Goal: Information Seeking & Learning: Learn about a topic

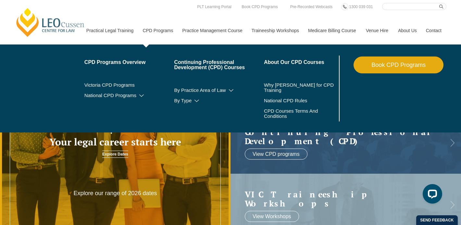
click at [149, 31] on link "CPD Programs" at bounding box center [158, 31] width 40 height 28
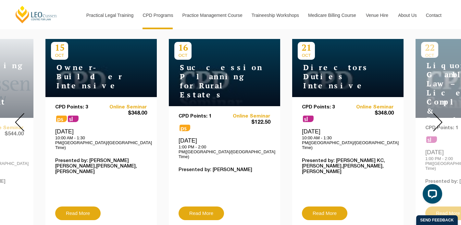
scroll to position [256, 0]
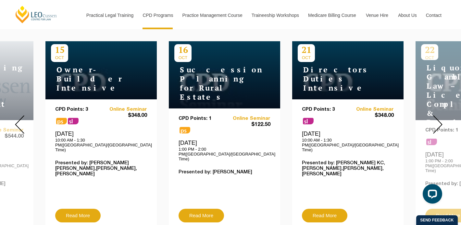
click at [439, 119] on img at bounding box center [437, 124] width 9 height 19
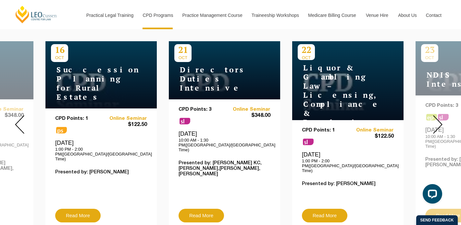
click at [439, 119] on img at bounding box center [437, 124] width 9 height 19
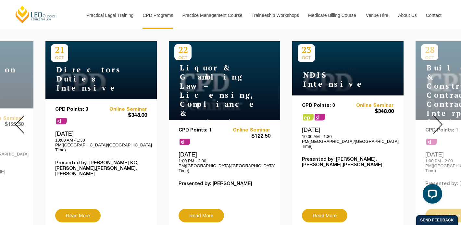
click at [439, 119] on img at bounding box center [437, 124] width 9 height 19
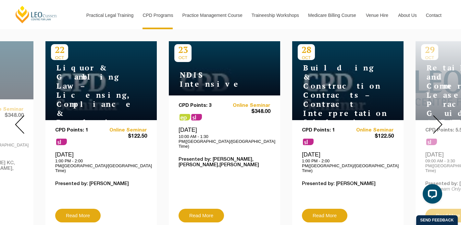
click at [439, 119] on img at bounding box center [437, 124] width 9 height 19
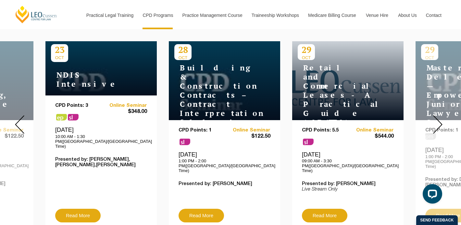
click at [439, 119] on img at bounding box center [437, 124] width 9 height 19
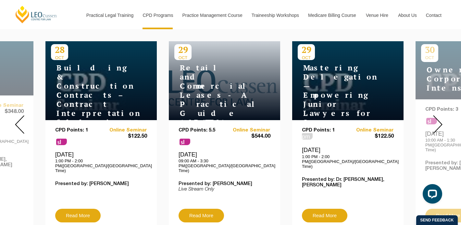
click at [439, 119] on img at bounding box center [437, 124] width 9 height 19
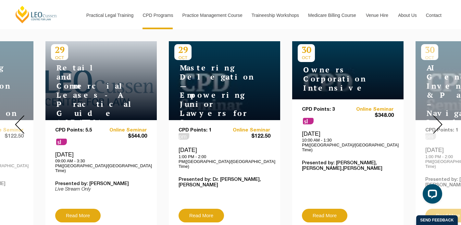
click at [439, 119] on img at bounding box center [437, 124] width 9 height 19
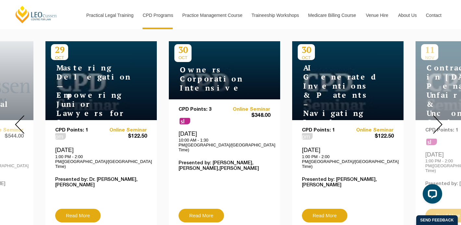
click at [439, 119] on img at bounding box center [437, 124] width 9 height 19
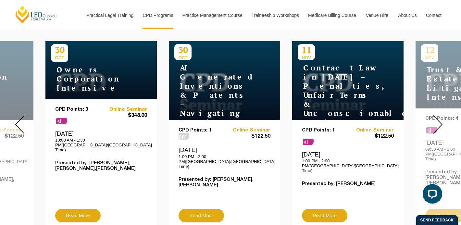
click at [439, 119] on img at bounding box center [437, 124] width 9 height 19
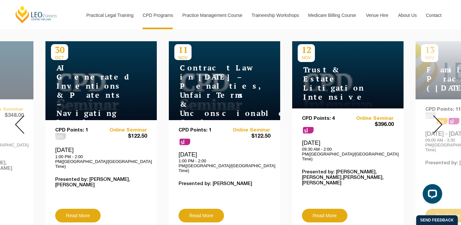
click at [439, 119] on img at bounding box center [437, 124] width 9 height 19
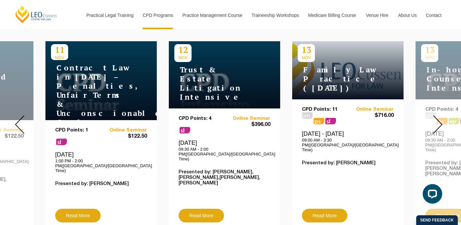
click at [439, 119] on img at bounding box center [437, 124] width 9 height 19
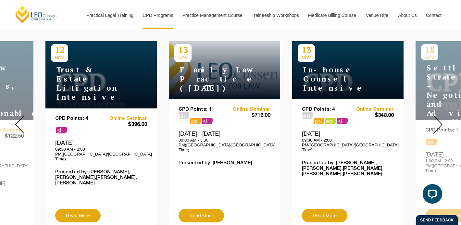
click at [439, 119] on img at bounding box center [437, 124] width 9 height 19
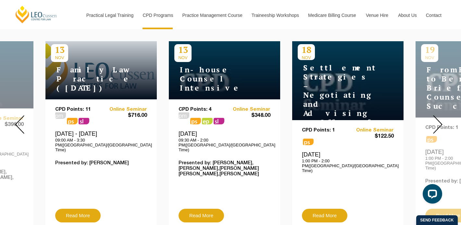
click at [439, 119] on img at bounding box center [437, 124] width 9 height 19
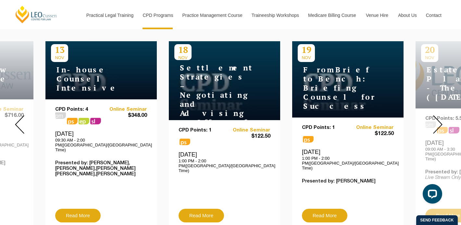
click at [439, 119] on img at bounding box center [437, 124] width 9 height 19
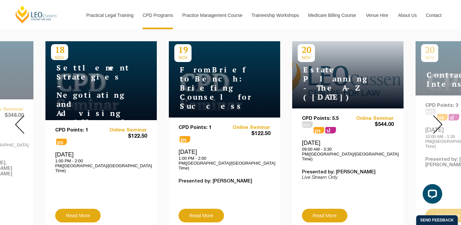
click at [439, 119] on img at bounding box center [437, 124] width 9 height 19
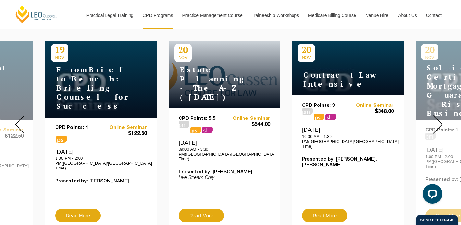
click at [439, 119] on img at bounding box center [437, 124] width 9 height 19
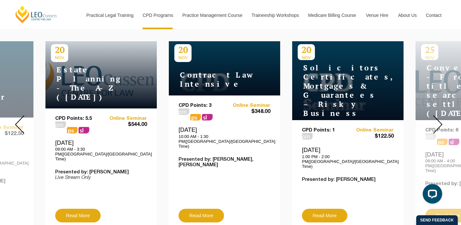
click at [439, 119] on img at bounding box center [437, 124] width 9 height 19
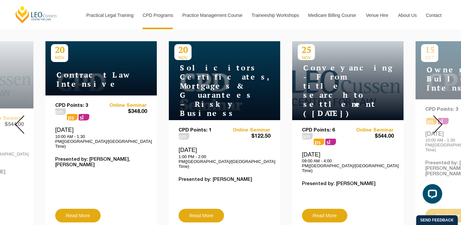
click at [439, 119] on img at bounding box center [437, 124] width 9 height 19
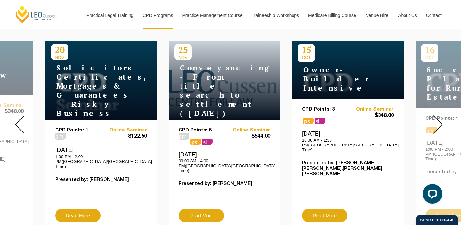
click at [439, 119] on img at bounding box center [437, 124] width 9 height 19
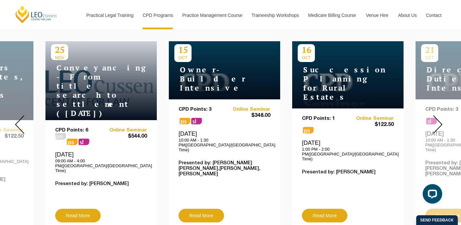
click at [439, 119] on img at bounding box center [437, 124] width 9 height 19
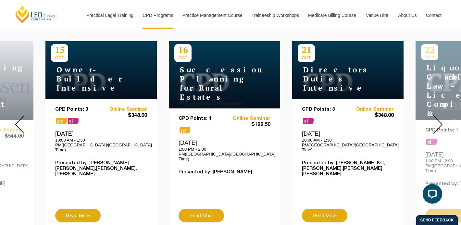
click at [439, 119] on img at bounding box center [437, 124] width 9 height 19
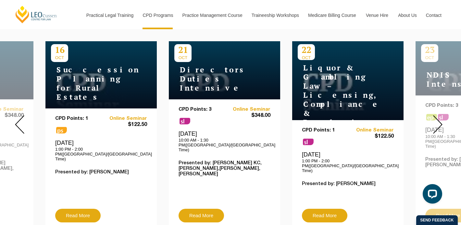
click at [439, 119] on img at bounding box center [437, 124] width 9 height 19
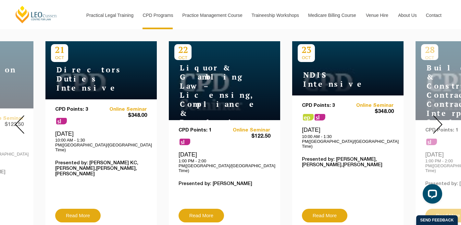
click at [439, 119] on img at bounding box center [437, 124] width 9 height 19
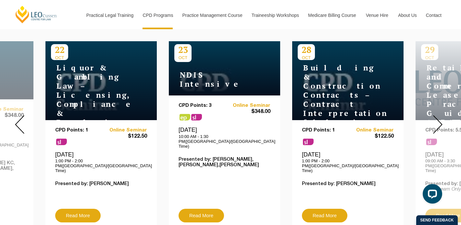
click at [439, 119] on img at bounding box center [437, 124] width 9 height 19
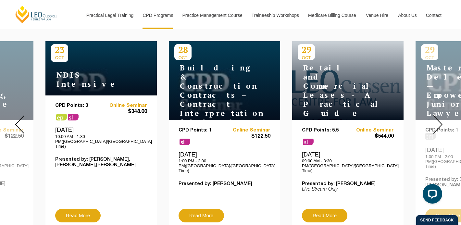
click at [439, 119] on img at bounding box center [437, 124] width 9 height 19
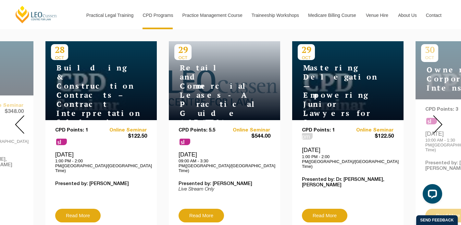
click at [439, 119] on img at bounding box center [437, 124] width 9 height 19
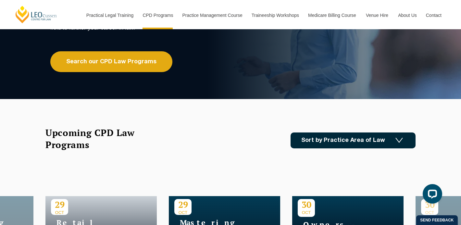
scroll to position [0, 0]
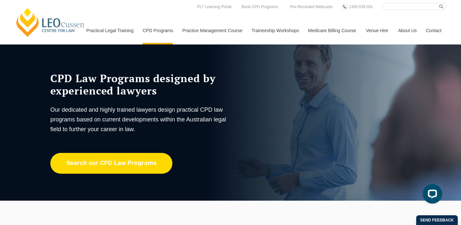
click at [120, 163] on link "Search our CPD Law Programs" at bounding box center [111, 163] width 122 height 21
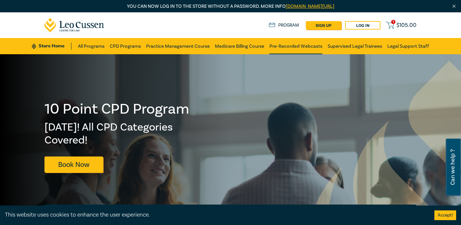
click at [303, 46] on link "Pre-Recorded Webcasts" at bounding box center [295, 46] width 53 height 16
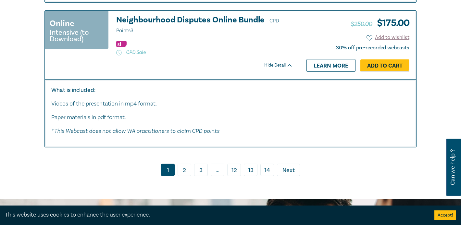
scroll to position [3670, 0]
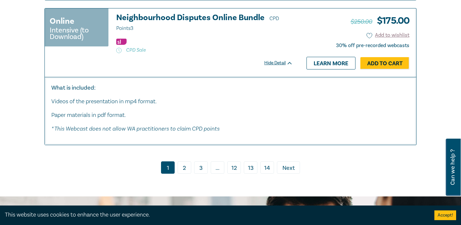
click at [183, 169] on link "2" at bounding box center [185, 167] width 14 height 12
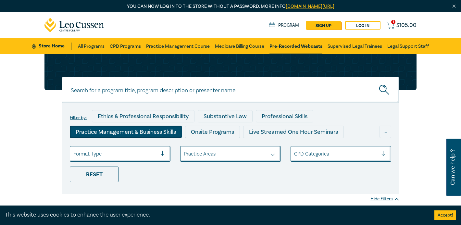
click at [132, 131] on div "Practice Management & Business Skills" at bounding box center [126, 132] width 112 height 12
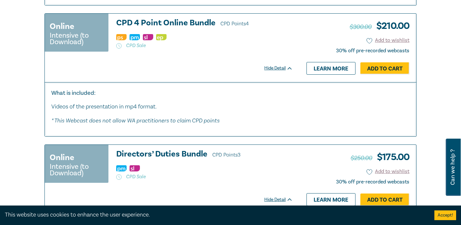
scroll to position [585, 0]
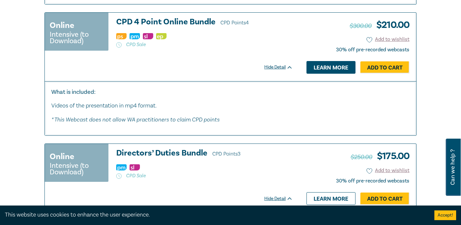
click at [318, 69] on link "Learn more" at bounding box center [330, 67] width 49 height 12
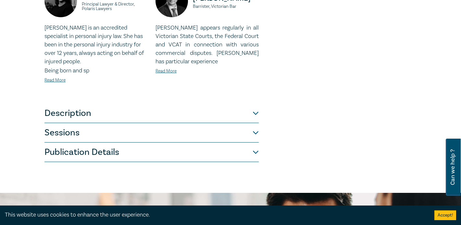
scroll to position [297, 0]
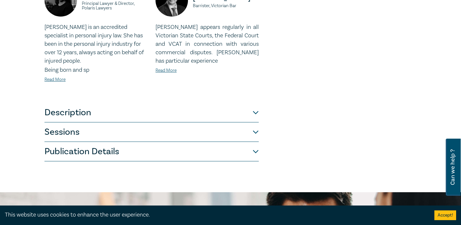
click at [159, 110] on button "Description" at bounding box center [151, 112] width 214 height 19
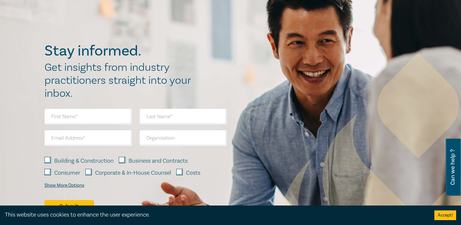
scroll to position [272, 0]
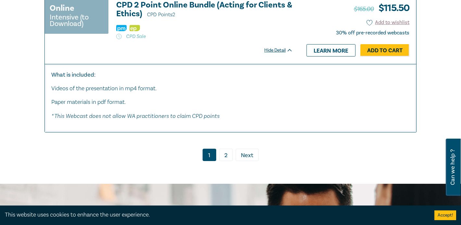
scroll to position [3499, 0]
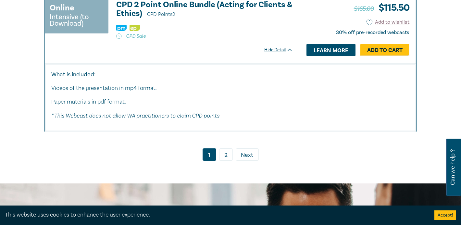
click at [334, 56] on link "Learn more" at bounding box center [330, 50] width 49 height 12
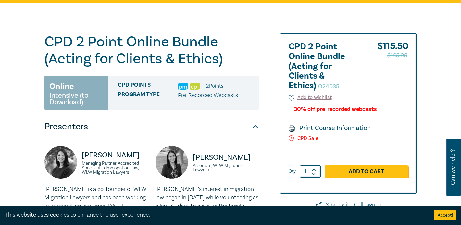
scroll to position [53, 0]
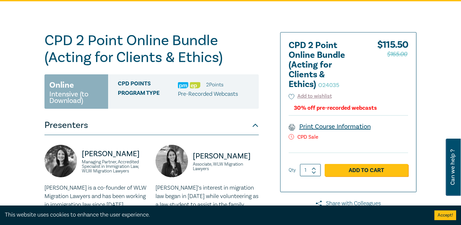
click at [329, 128] on link "Print Course Information" at bounding box center [330, 126] width 82 height 8
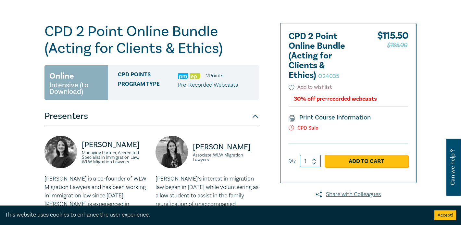
scroll to position [0, 0]
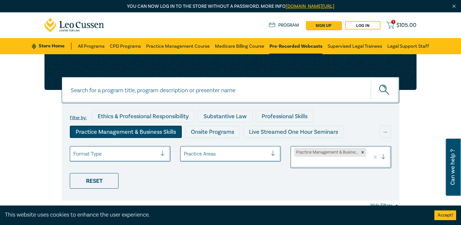
click at [271, 153] on div at bounding box center [276, 154] width 10 height 6
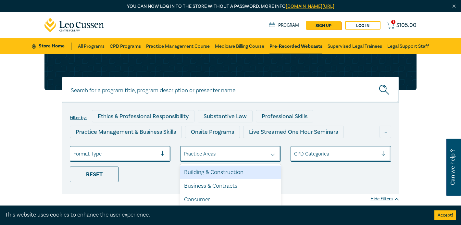
click at [384, 151] on div at bounding box center [386, 154] width 10 height 6
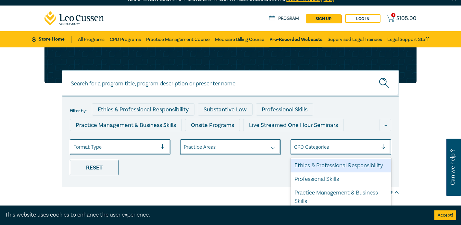
scroll to position [7, 0]
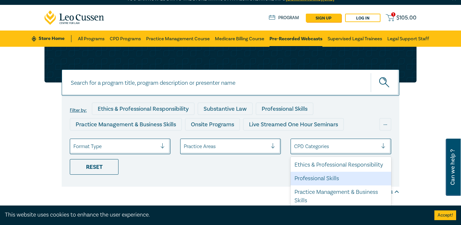
click at [316, 177] on div "Professional Skills" at bounding box center [341, 179] width 101 height 14
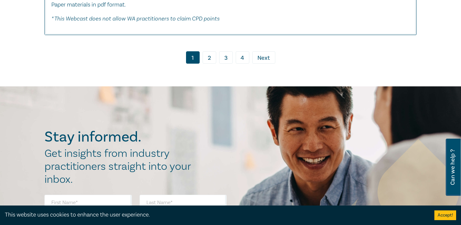
scroll to position [3519, 0]
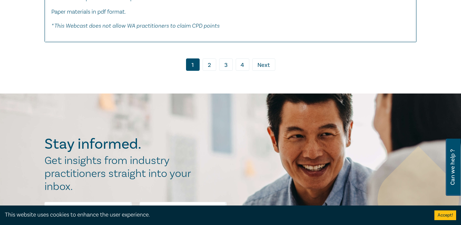
click at [242, 71] on link "4" at bounding box center [243, 64] width 14 height 12
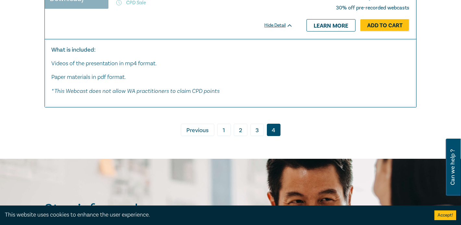
scroll to position [2738, 0]
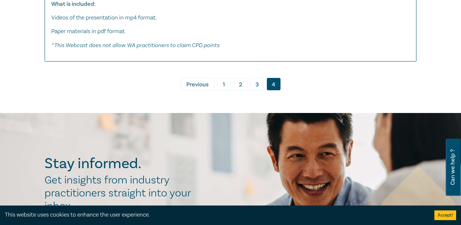
click at [257, 90] on link "3" at bounding box center [257, 84] width 14 height 12
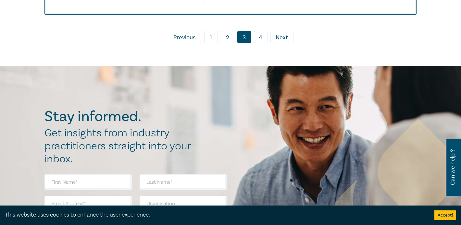
scroll to position [3471, 0]
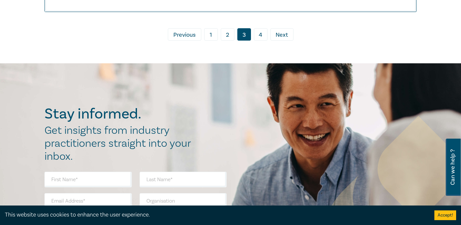
click at [230, 41] on link "2" at bounding box center [228, 34] width 14 height 12
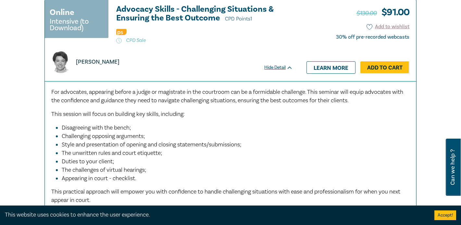
scroll to position [2911, 0]
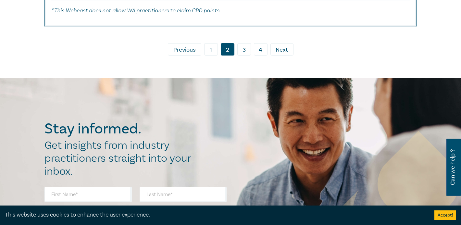
click at [213, 56] on link "1" at bounding box center [211, 49] width 14 height 12
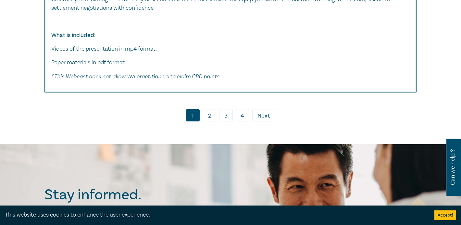
scroll to position [3456, 0]
